Goal: Task Accomplishment & Management: Use online tool/utility

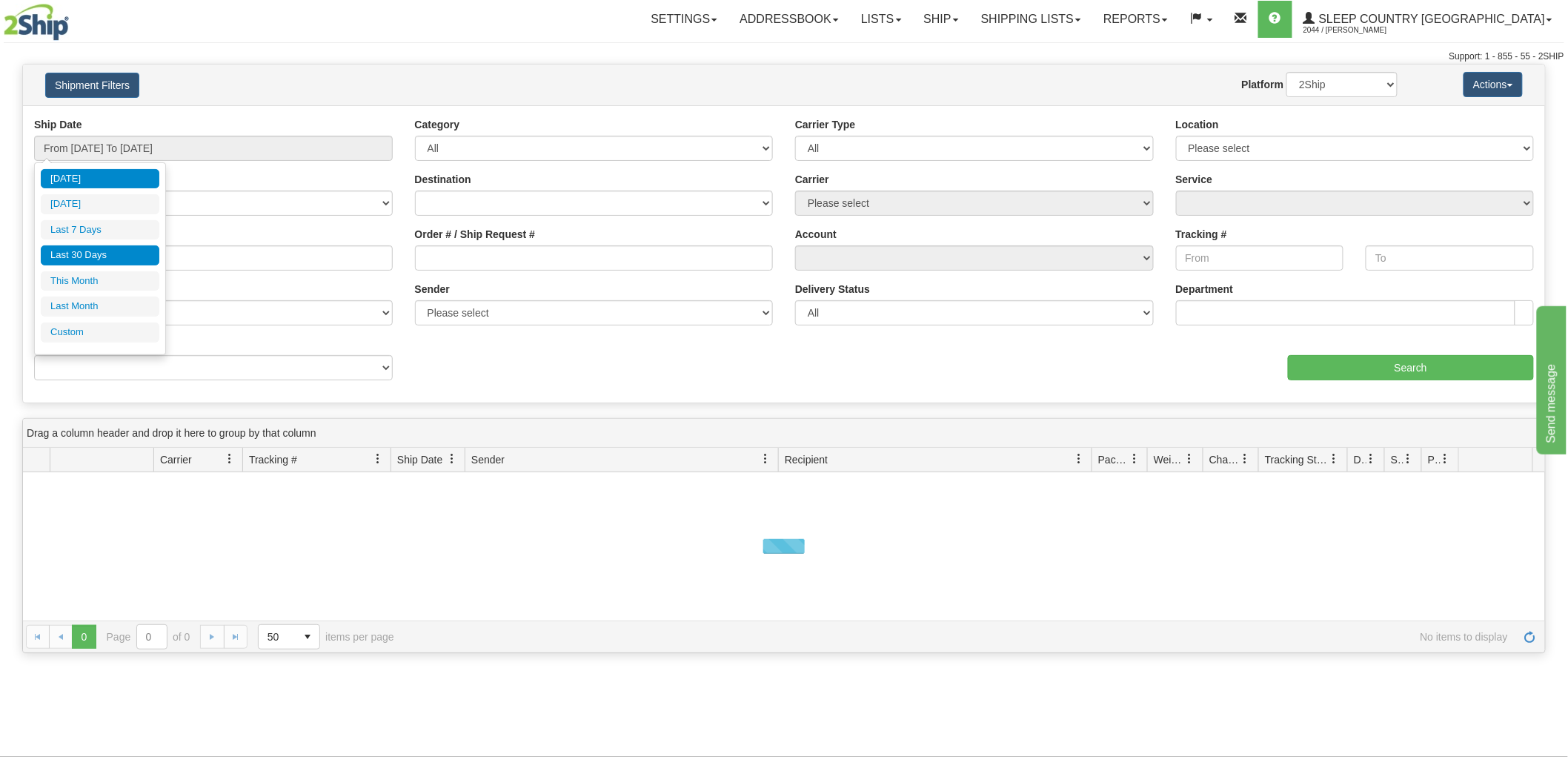
click at [93, 250] on li "Last 30 Days" at bounding box center [100, 256] width 119 height 20
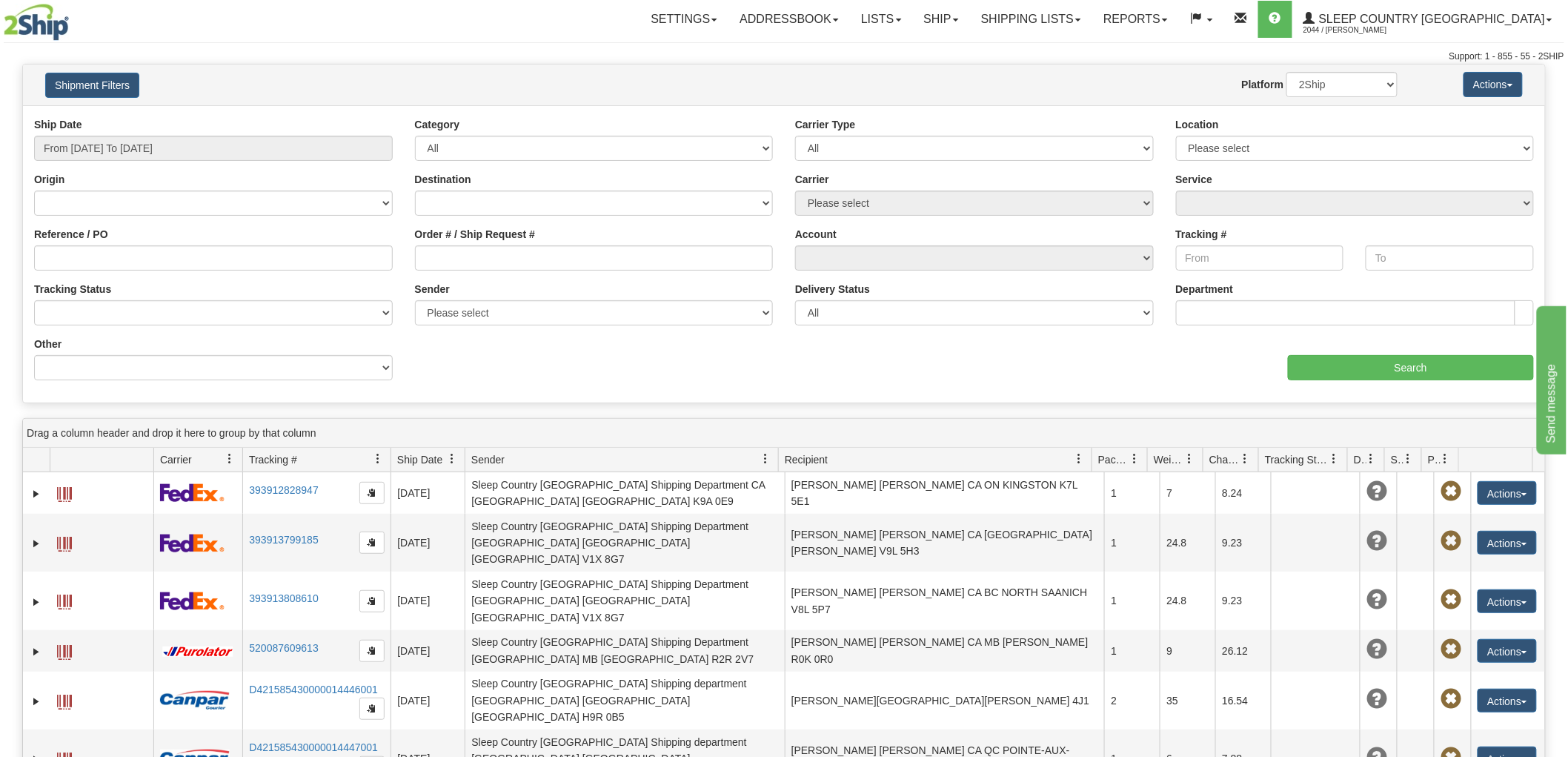
type input "From 09/06/2025 To 10/05/2025"
click at [91, 255] on input "Reference / PO" at bounding box center [213, 258] width 358 height 25
paste input "9002I095284"
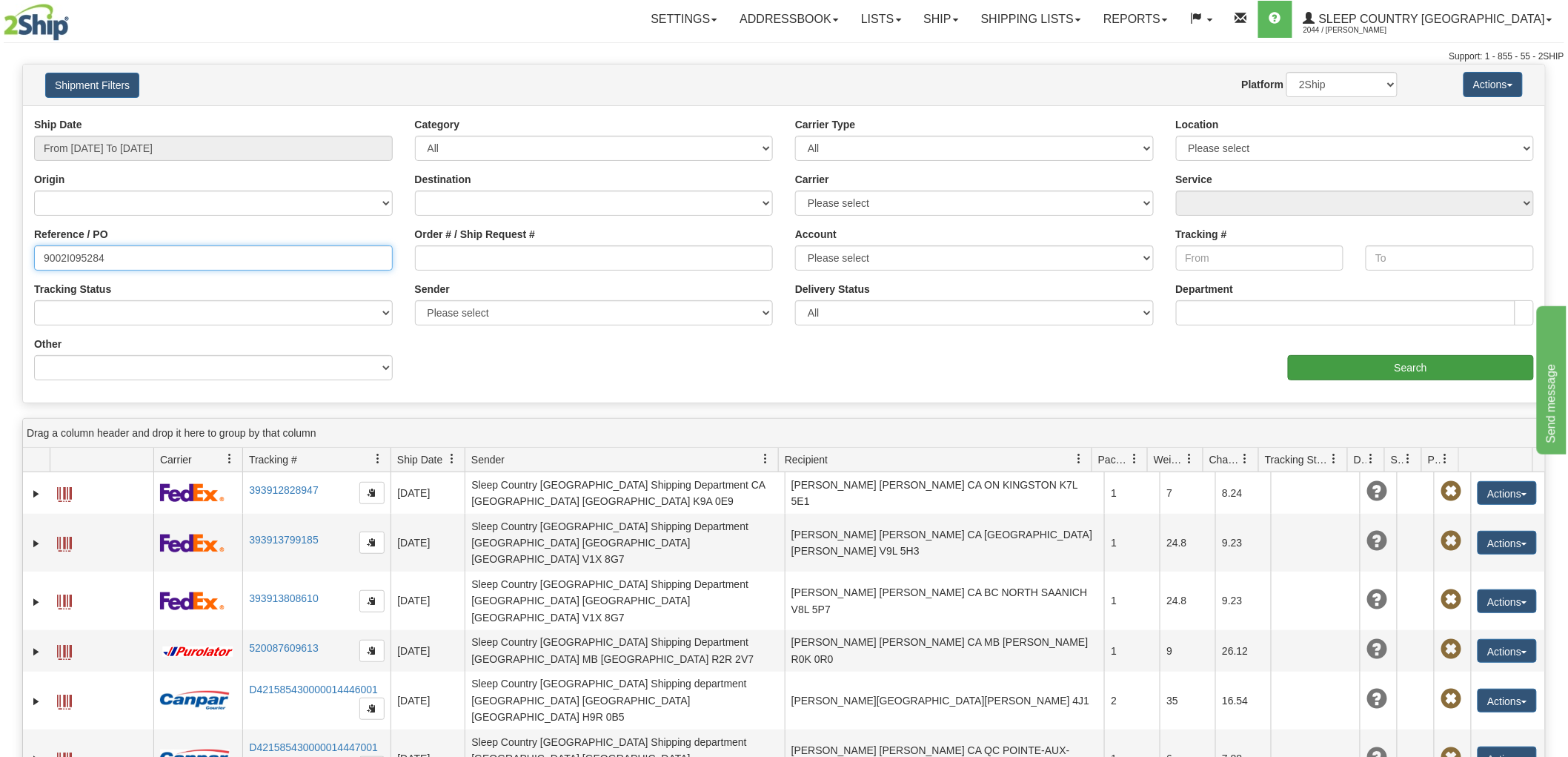
type input "9002I095284"
click at [1394, 356] on input "Search" at bounding box center [1411, 368] width 247 height 25
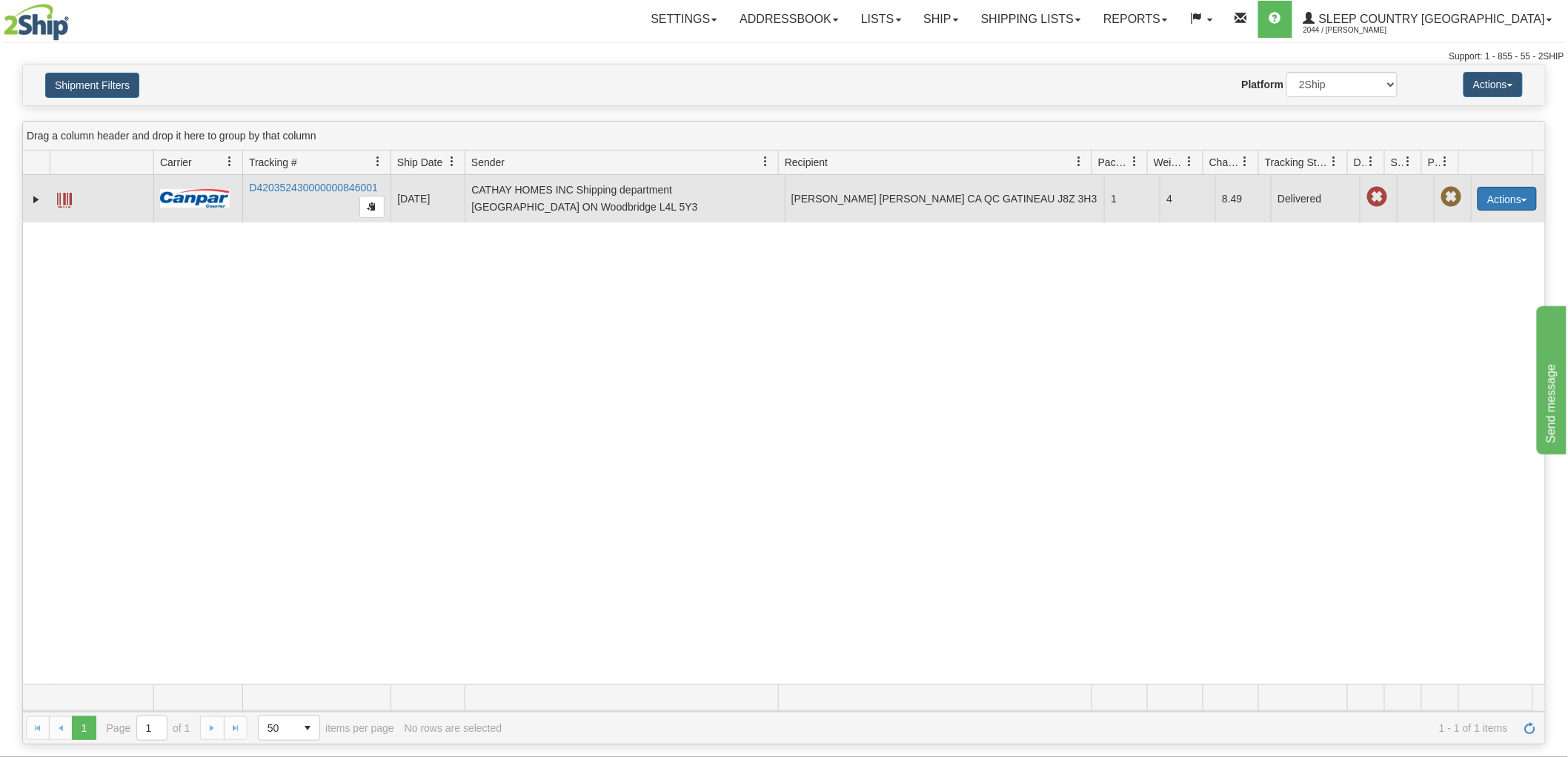
click at [1513, 189] on button "Actions" at bounding box center [1507, 199] width 59 height 24
click at [1448, 240] on link "Return" at bounding box center [1477, 245] width 119 height 19
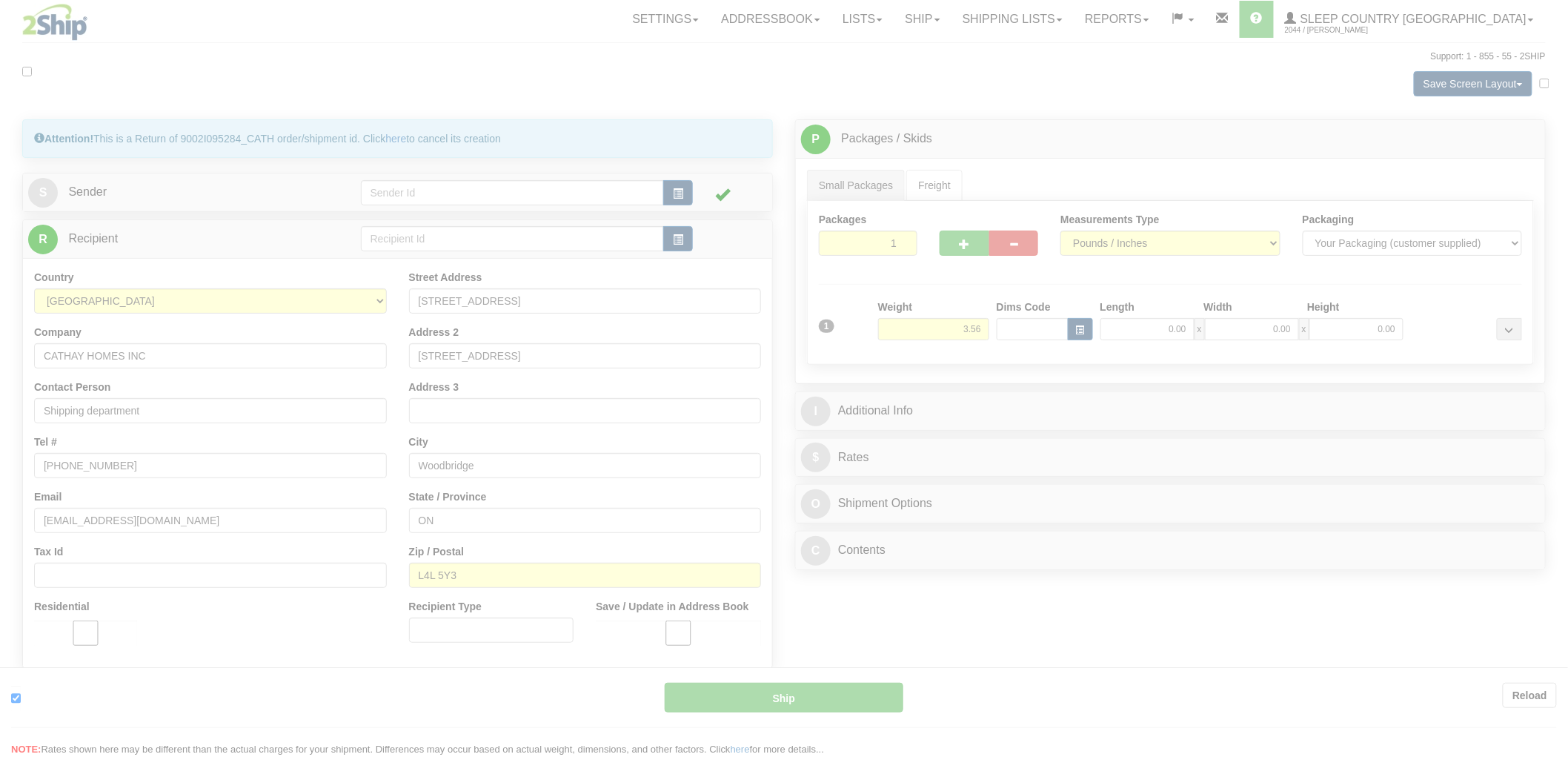
type input "1"
type input "16:49"
type input "16:00"
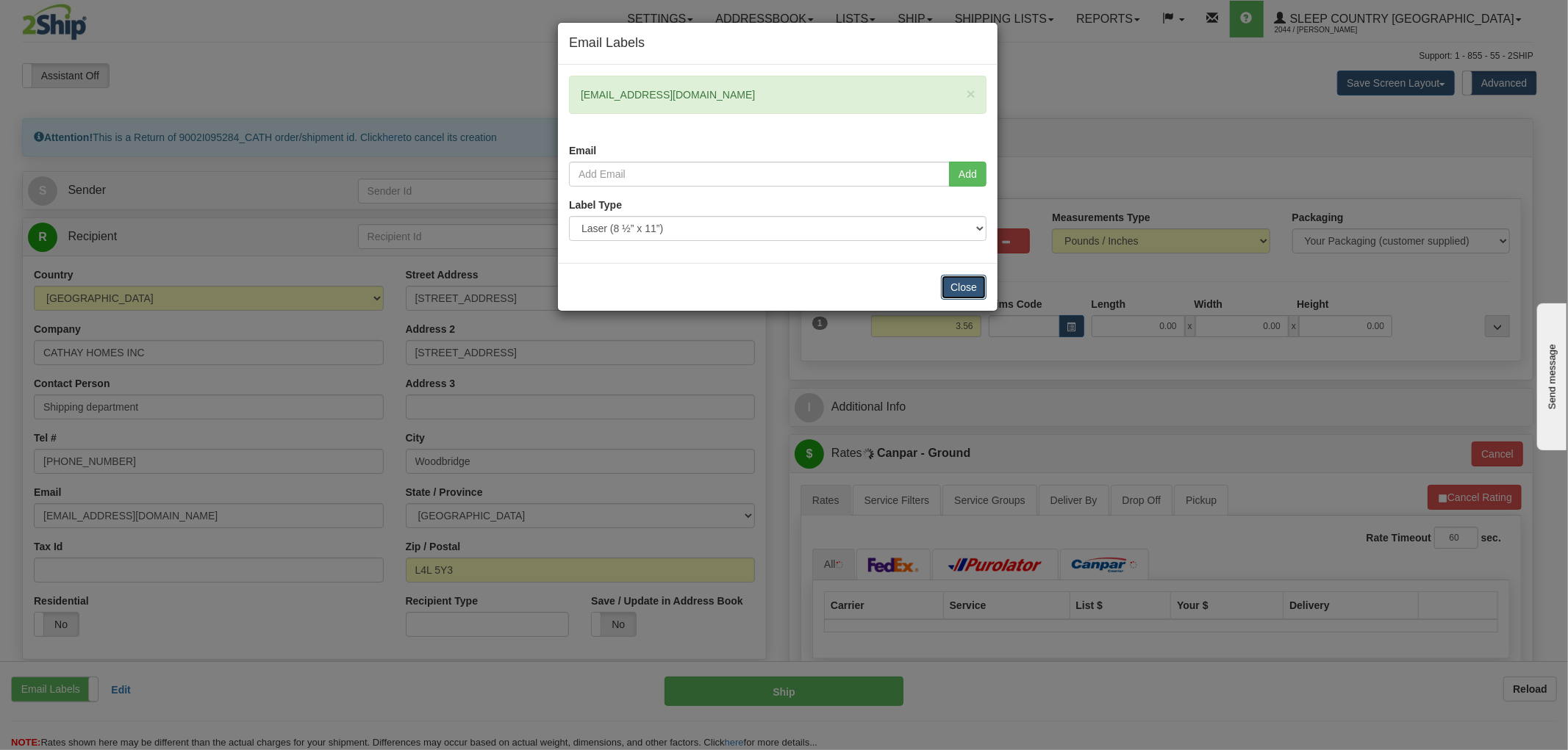
click at [964, 290] on button "Close" at bounding box center [963, 287] width 46 height 25
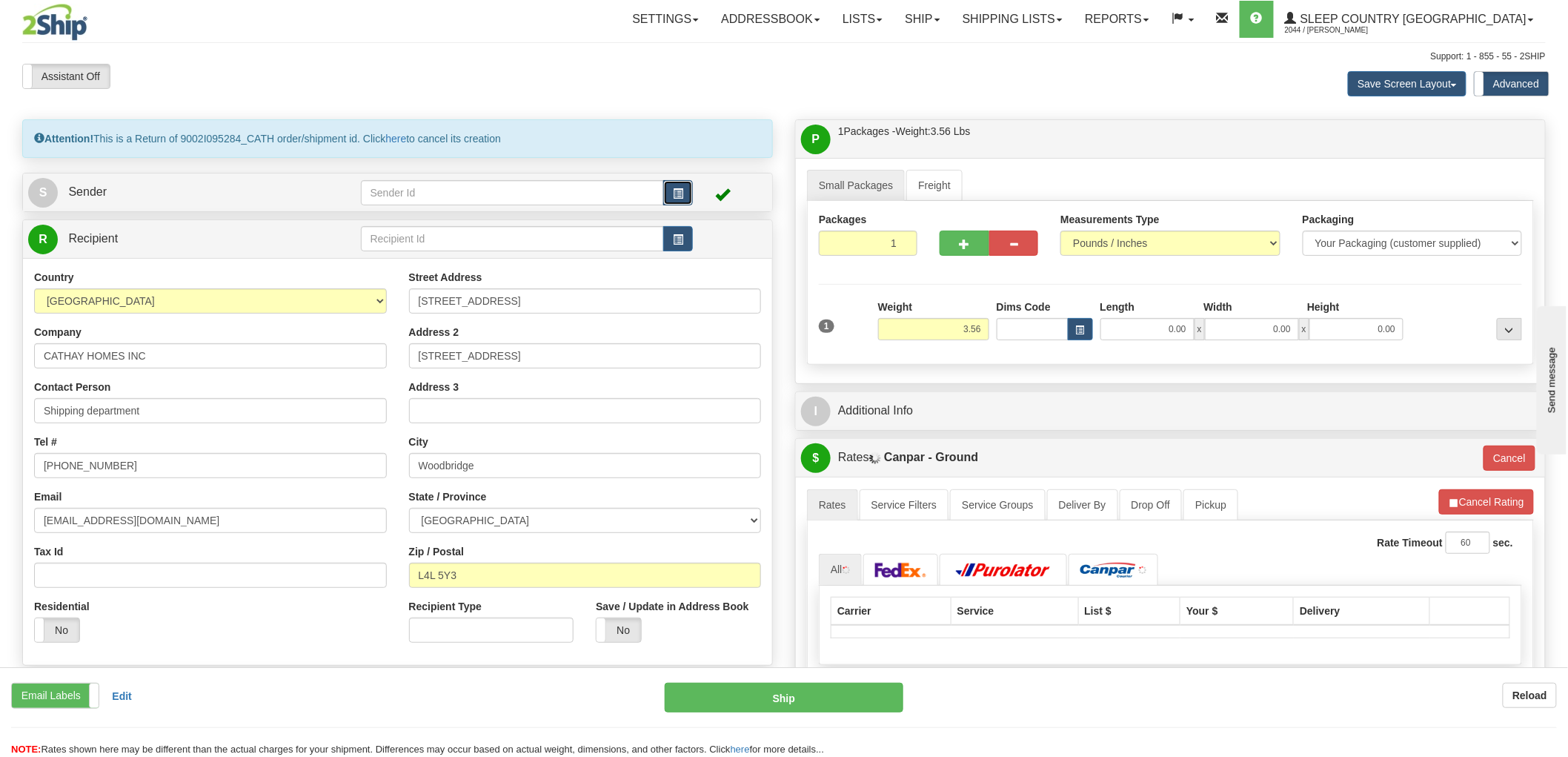
click at [685, 198] on button "button" at bounding box center [679, 192] width 30 height 25
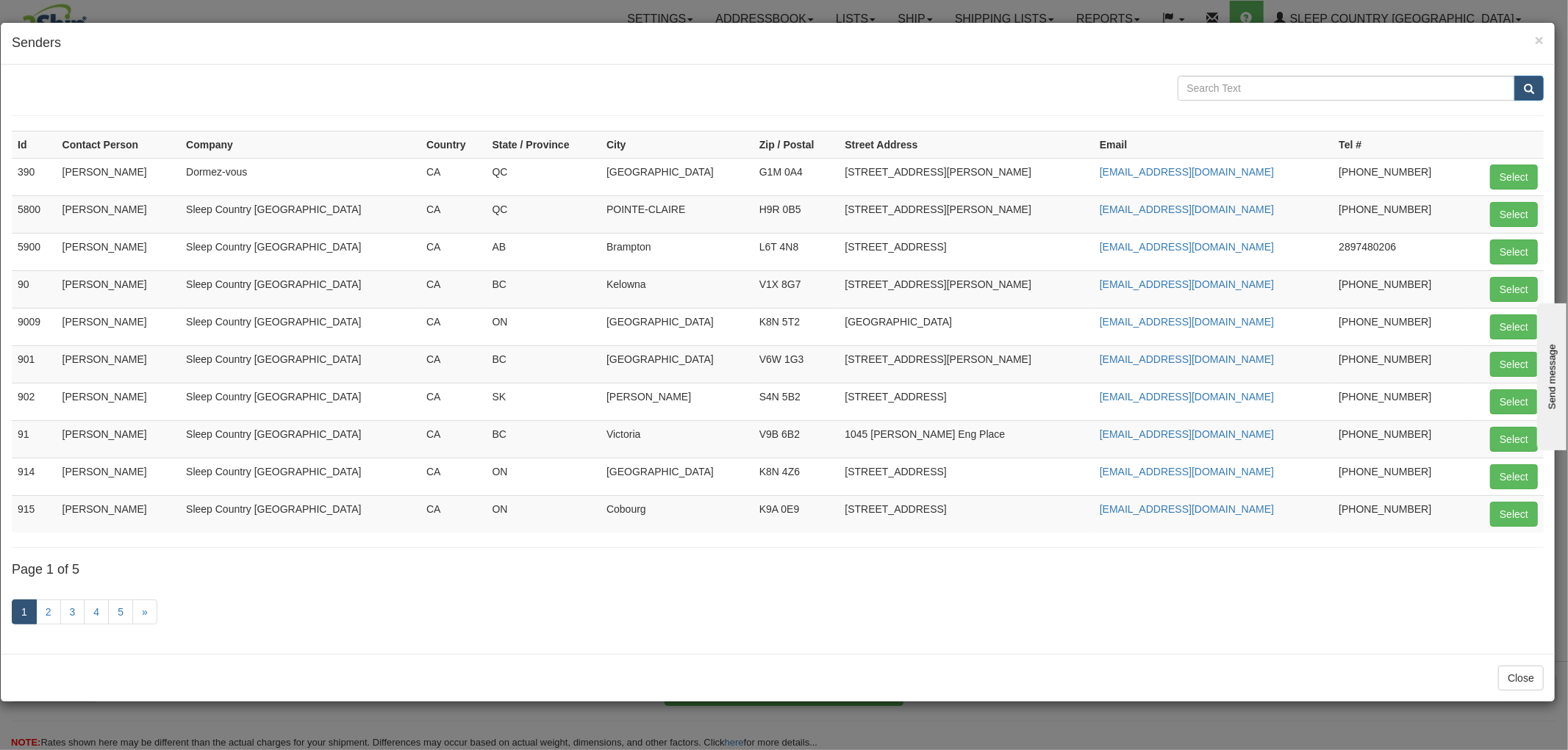
click at [1533, 39] on h4 "Senders" at bounding box center [778, 43] width 1532 height 19
click at [1540, 39] on span "×" at bounding box center [1538, 40] width 9 height 17
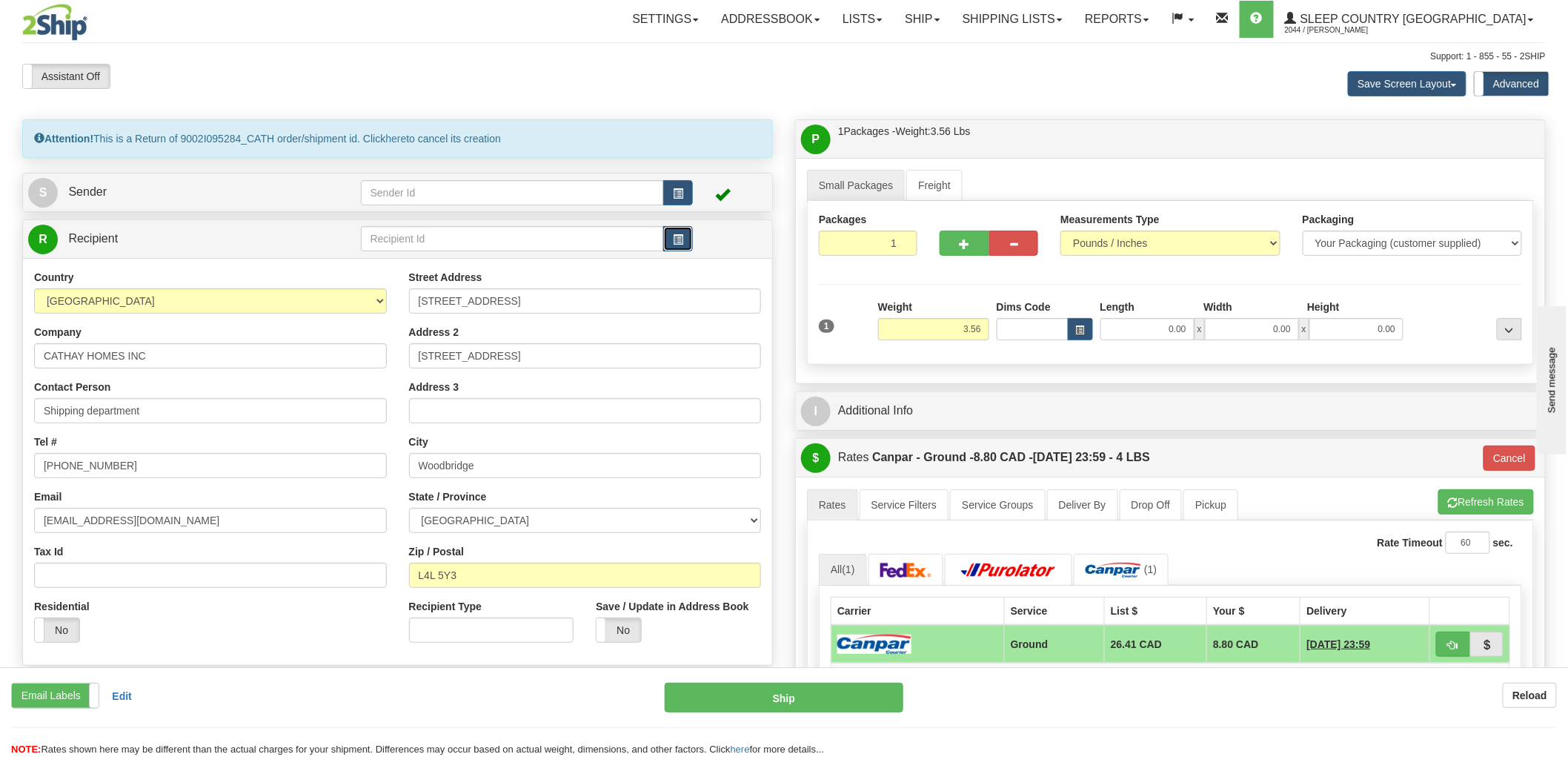
click at [684, 239] on span "button" at bounding box center [678, 240] width 10 height 10
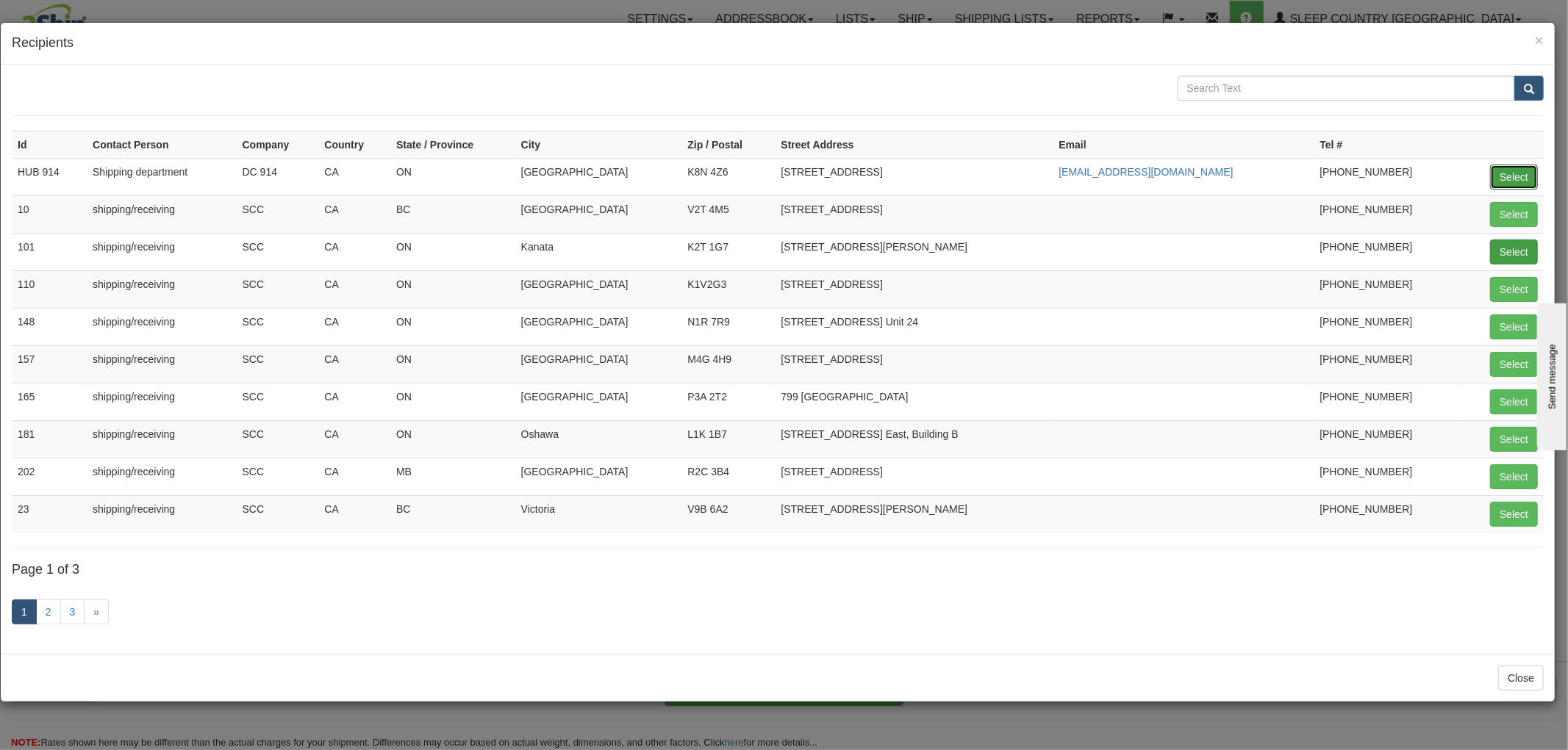
click at [1518, 167] on button "Select" at bounding box center [1514, 176] width 48 height 25
type input "HUB 914"
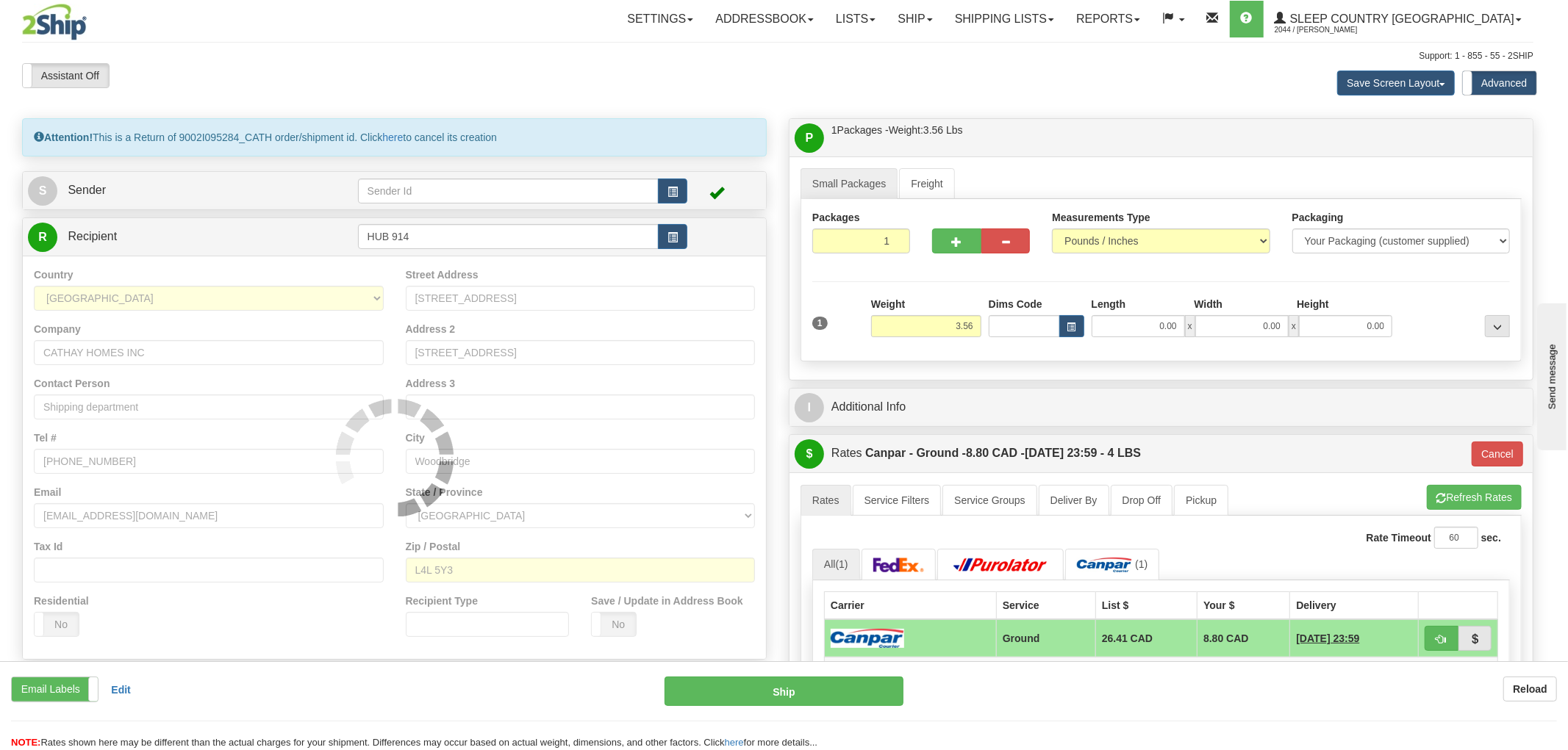
type input "1"
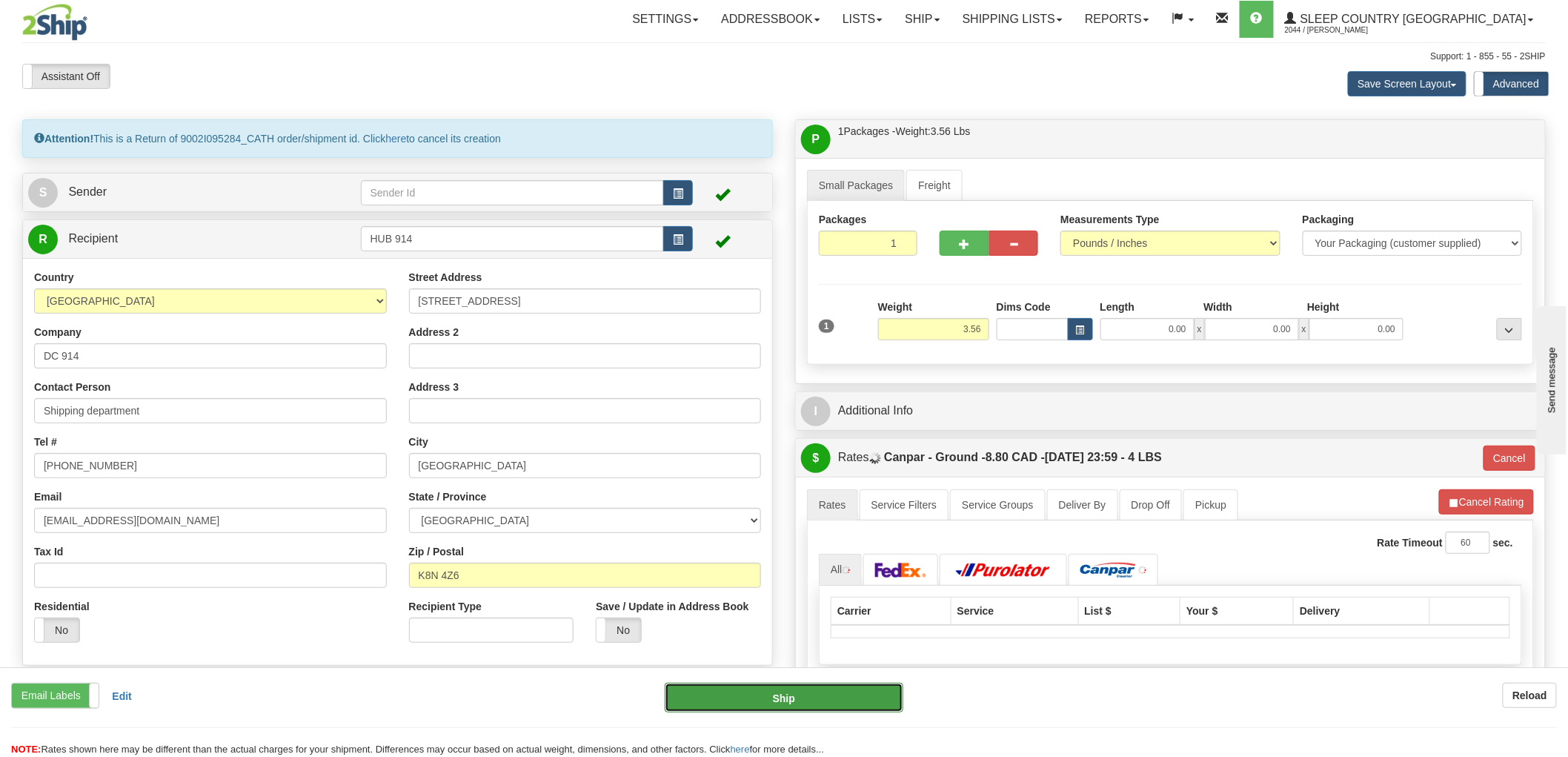
click at [802, 692] on button "Ship" at bounding box center [784, 698] width 240 height 30
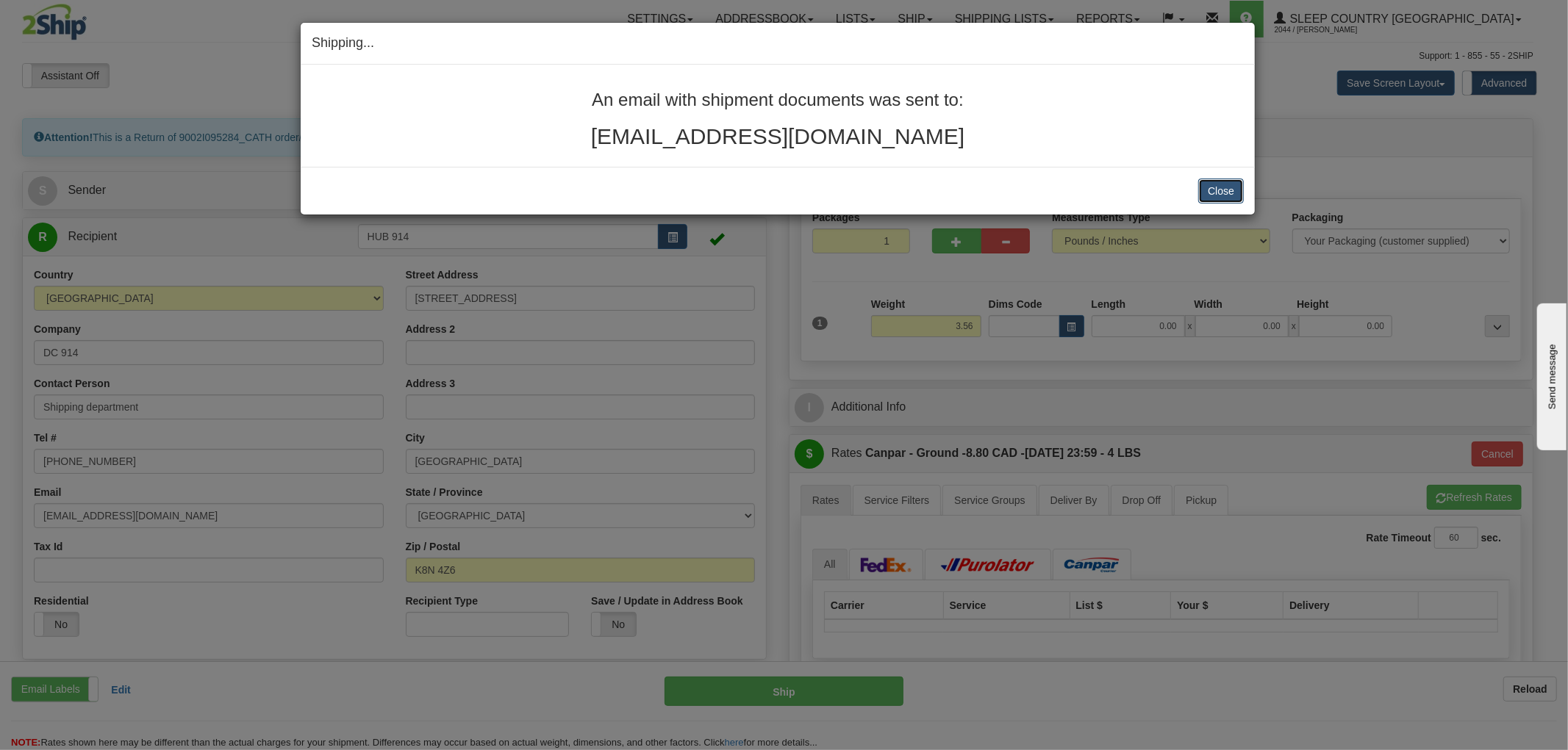
click at [1217, 192] on button "Close" at bounding box center [1221, 190] width 46 height 25
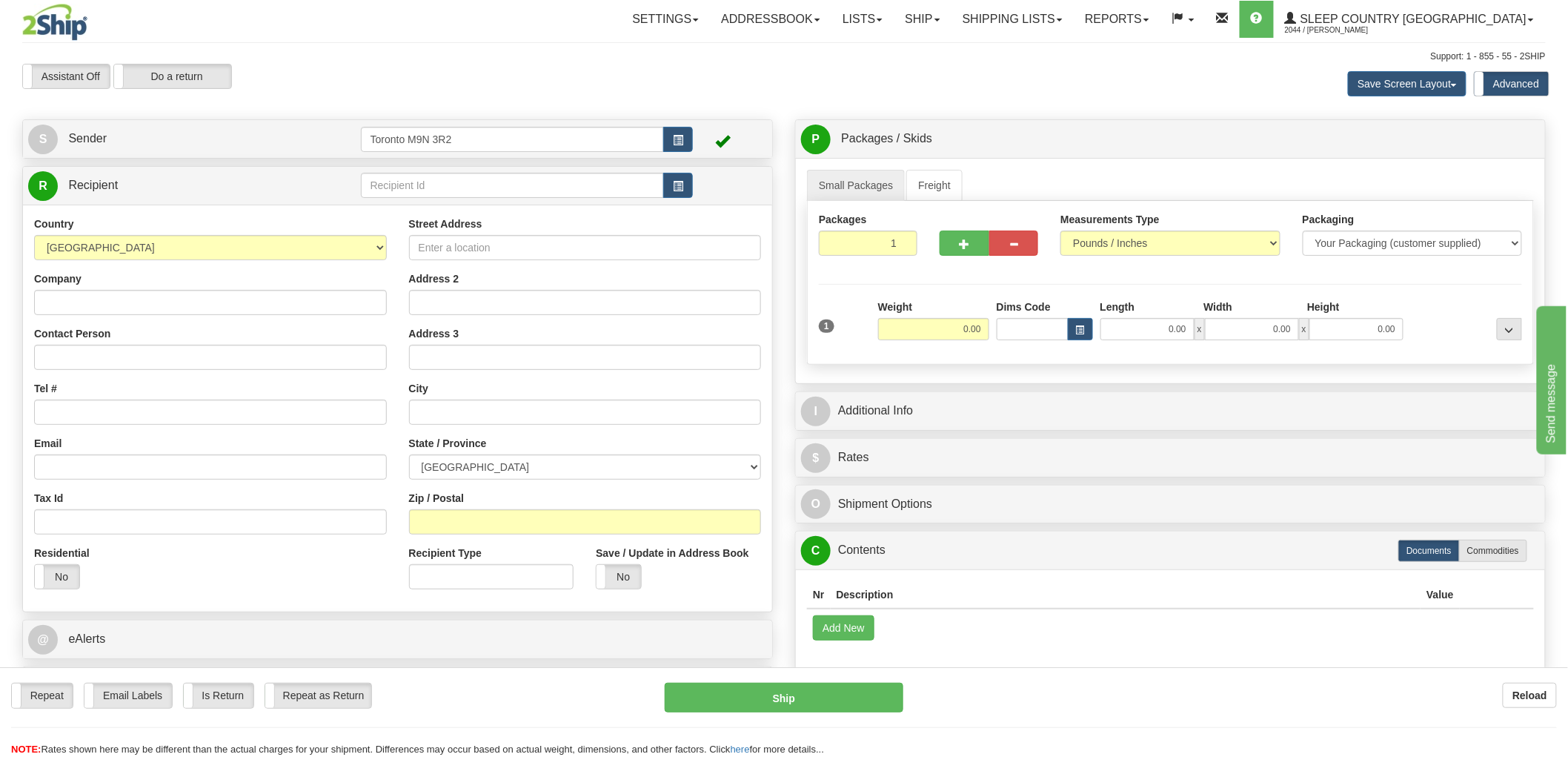
click at [1083, 164] on div "Small Packages Freight Packages 1 1 Measurements Type" at bounding box center [1171, 271] width 750 height 226
